Goal: Check status: Check status

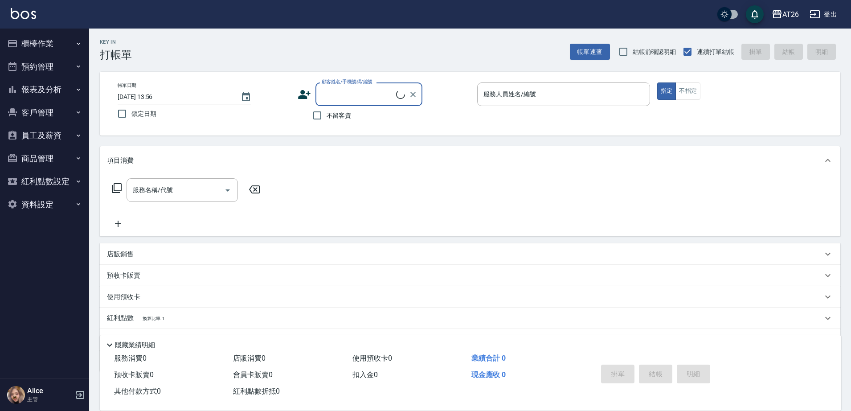
click at [59, 132] on button "員工及薪資" at bounding box center [45, 135] width 82 height 23
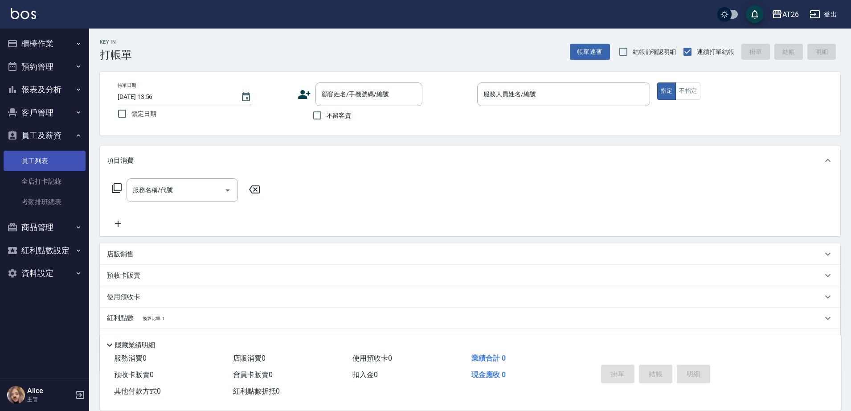
click at [55, 160] on link "員工列表" at bounding box center [45, 161] width 82 height 21
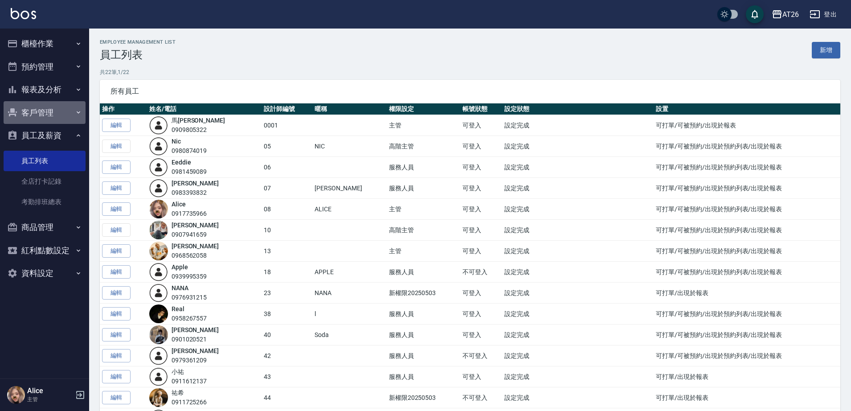
click at [58, 111] on button "客戶管理" at bounding box center [45, 112] width 82 height 23
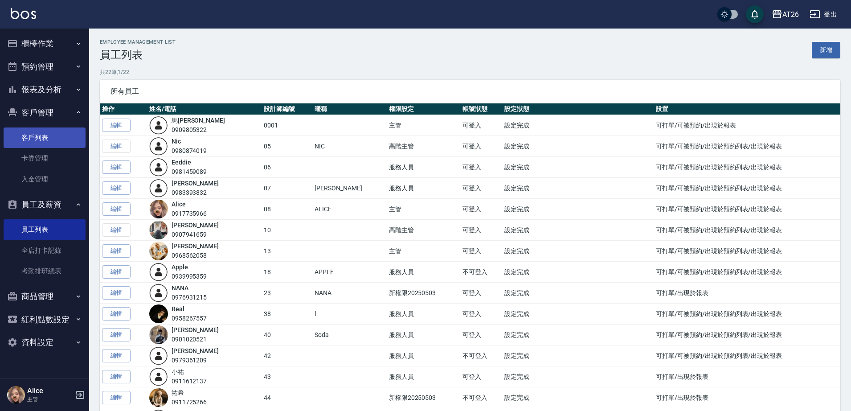
click at [54, 134] on link "客戶列表" at bounding box center [45, 137] width 82 height 21
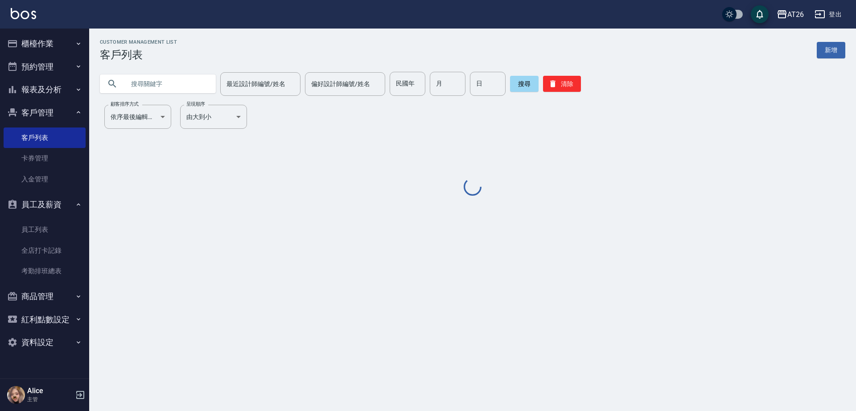
click at [158, 80] on input "text" at bounding box center [167, 84] width 84 height 24
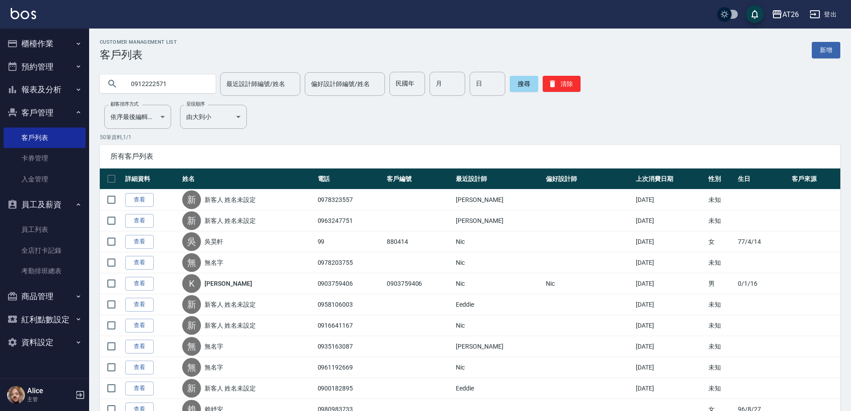
type input "0912222571"
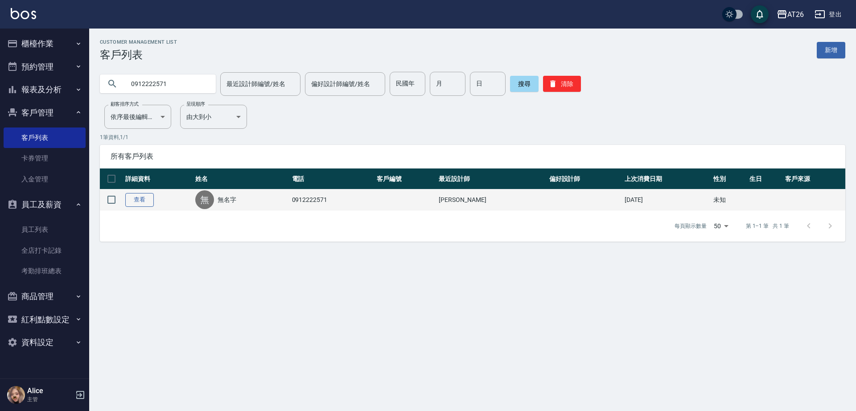
click at [142, 202] on link "查看" at bounding box center [139, 200] width 29 height 14
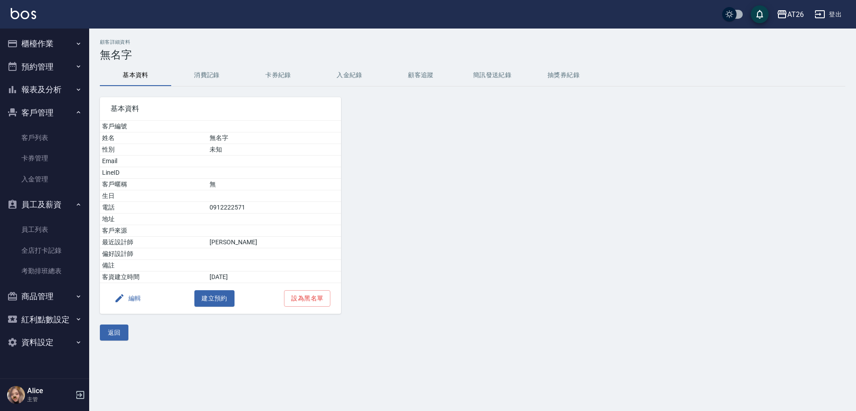
click at [206, 79] on button "消費記錄" at bounding box center [206, 75] width 71 height 21
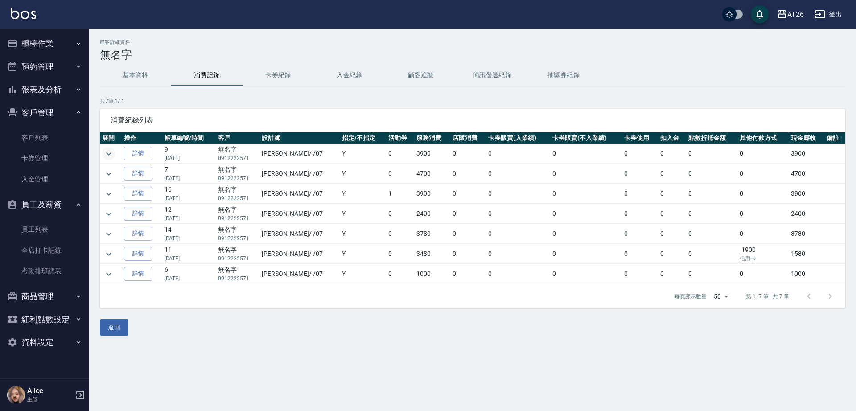
click at [111, 153] on icon "expand row" at bounding box center [108, 153] width 5 height 3
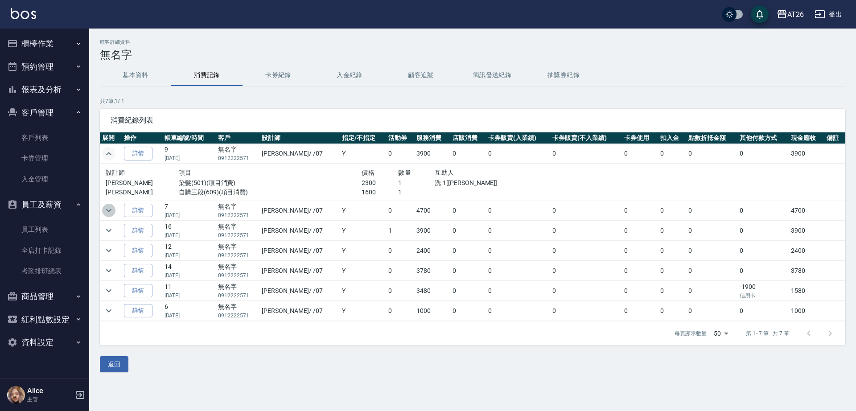
click at [112, 212] on icon "expand row" at bounding box center [108, 210] width 11 height 11
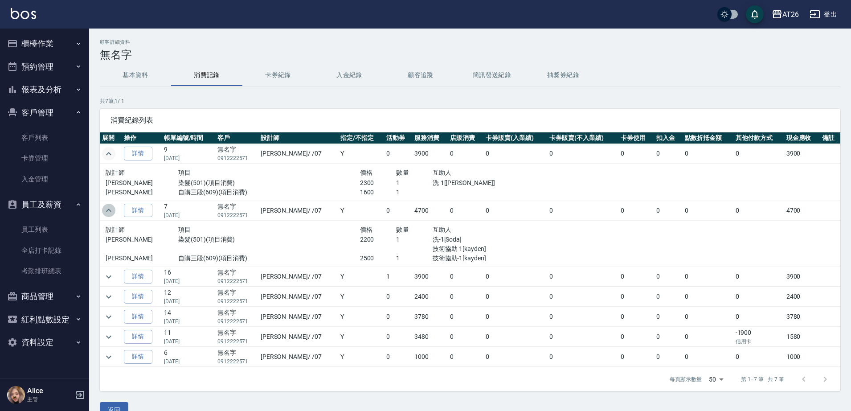
click at [111, 212] on icon "expand row" at bounding box center [108, 210] width 11 height 11
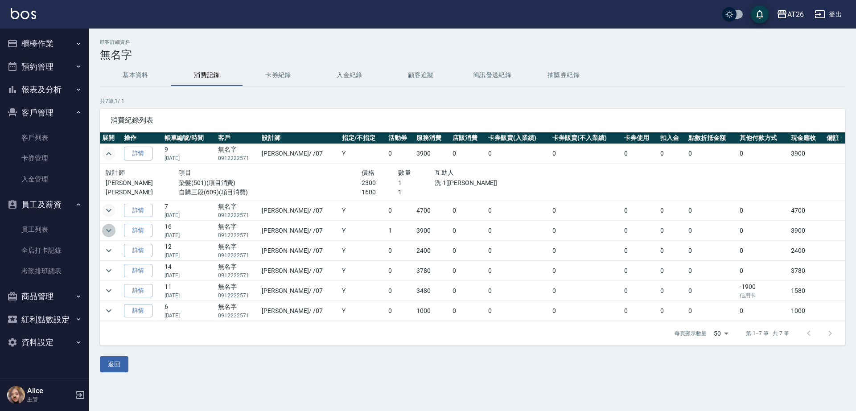
click at [111, 230] on icon "expand row" at bounding box center [108, 230] width 5 height 3
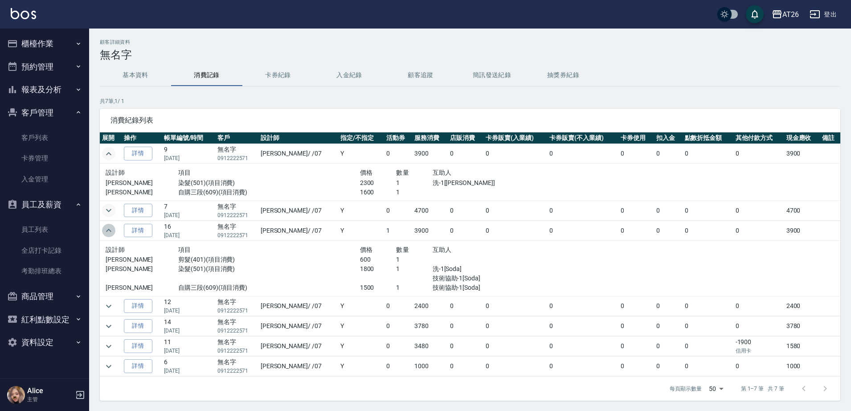
click at [112, 230] on icon "expand row" at bounding box center [108, 230] width 11 height 11
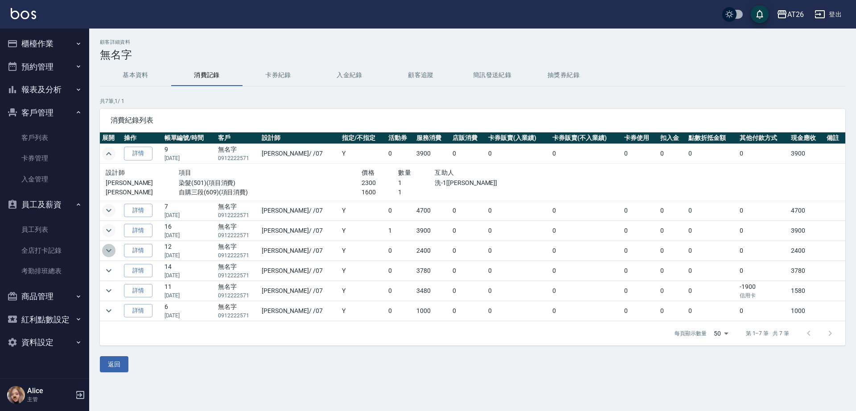
click at [108, 256] on button "expand row" at bounding box center [108, 250] width 13 height 13
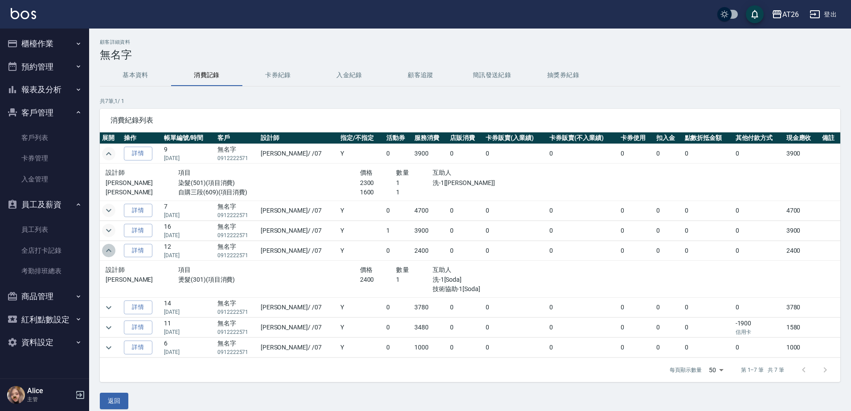
click at [109, 257] on button "expand row" at bounding box center [108, 250] width 13 height 13
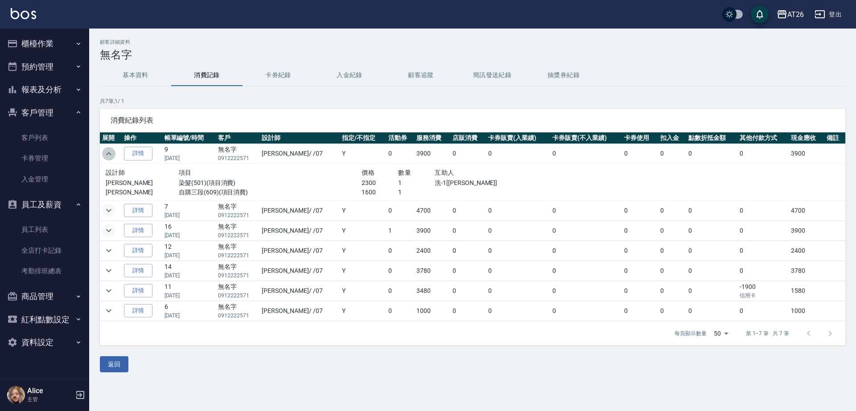
click at [111, 154] on icon "expand row" at bounding box center [108, 153] width 5 height 3
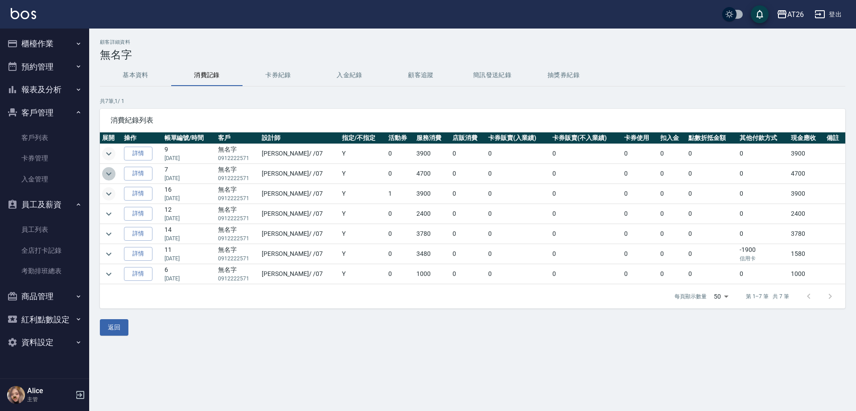
click at [114, 173] on button "expand row" at bounding box center [108, 173] width 13 height 13
